Goal: Check status: Check status

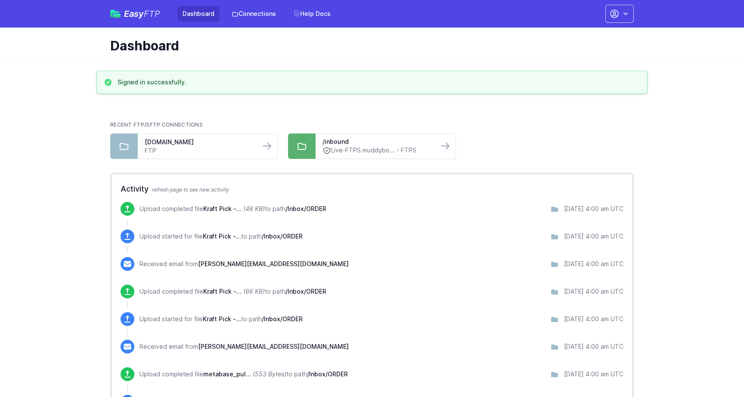
click at [288, 209] on span "/Inbox/ORDER" at bounding box center [306, 208] width 41 height 7
click at [224, 210] on span "Kraft Pick -..." at bounding box center [222, 208] width 38 height 7
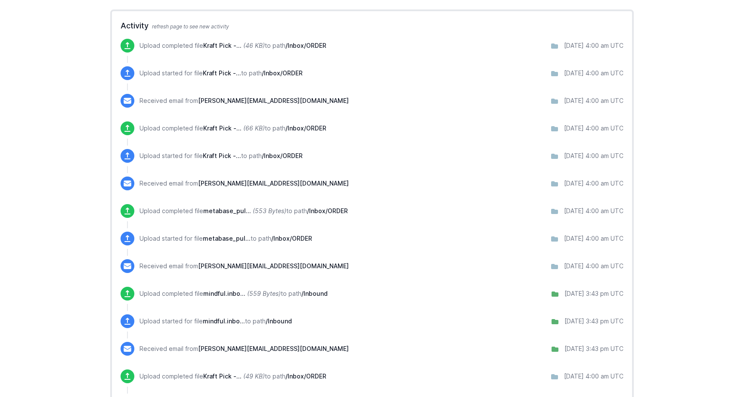
scroll to position [108, 0]
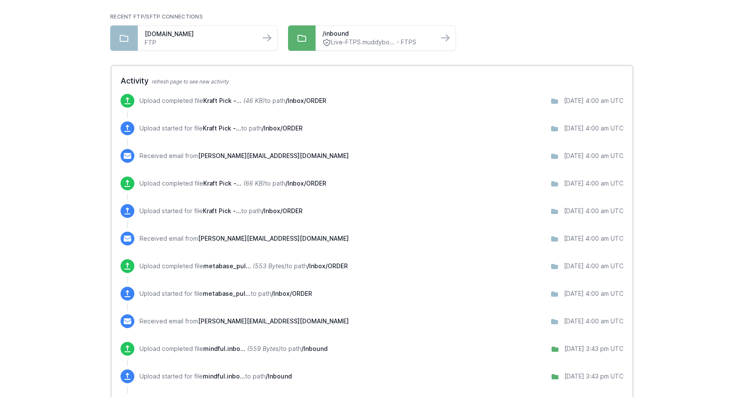
click at [190, 103] on p "Upload completed file Kraft Pick -... (46 KB) to path /Inbox/ORDER" at bounding box center [233, 100] width 187 height 9
click at [169, 99] on p "Upload completed file Kraft Pick -... (46 KB) to path /Inbox/ORDER" at bounding box center [233, 100] width 187 height 9
click at [127, 102] on icon at bounding box center [127, 100] width 9 height 9
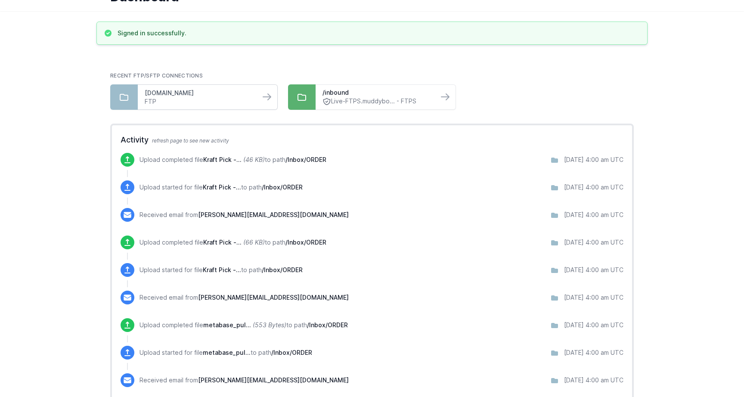
scroll to position [0, 0]
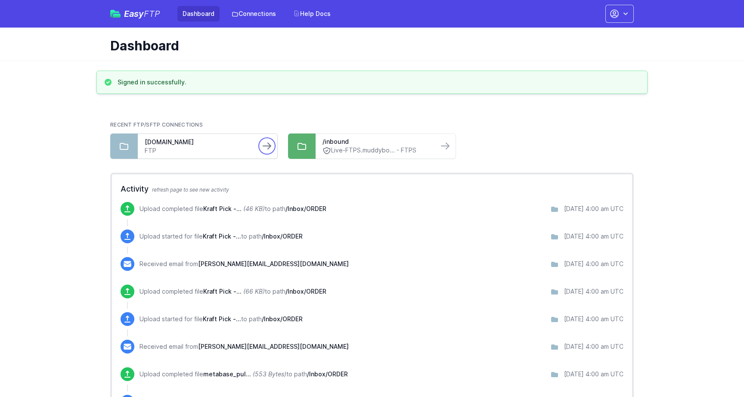
click at [267, 148] on icon at bounding box center [267, 146] width 10 height 10
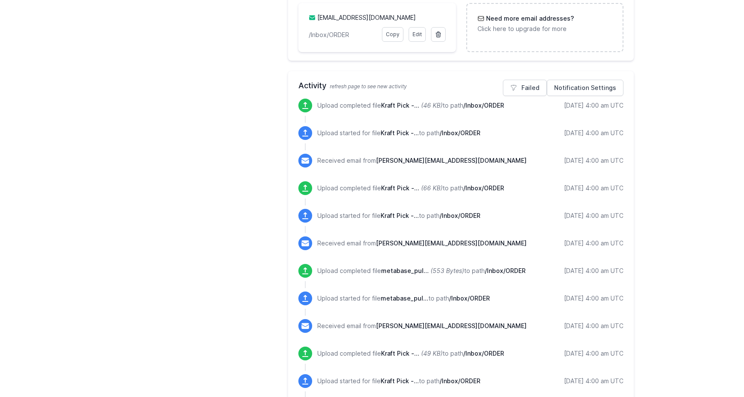
scroll to position [357, 0]
